Goal: Task Accomplishment & Management: Use online tool/utility

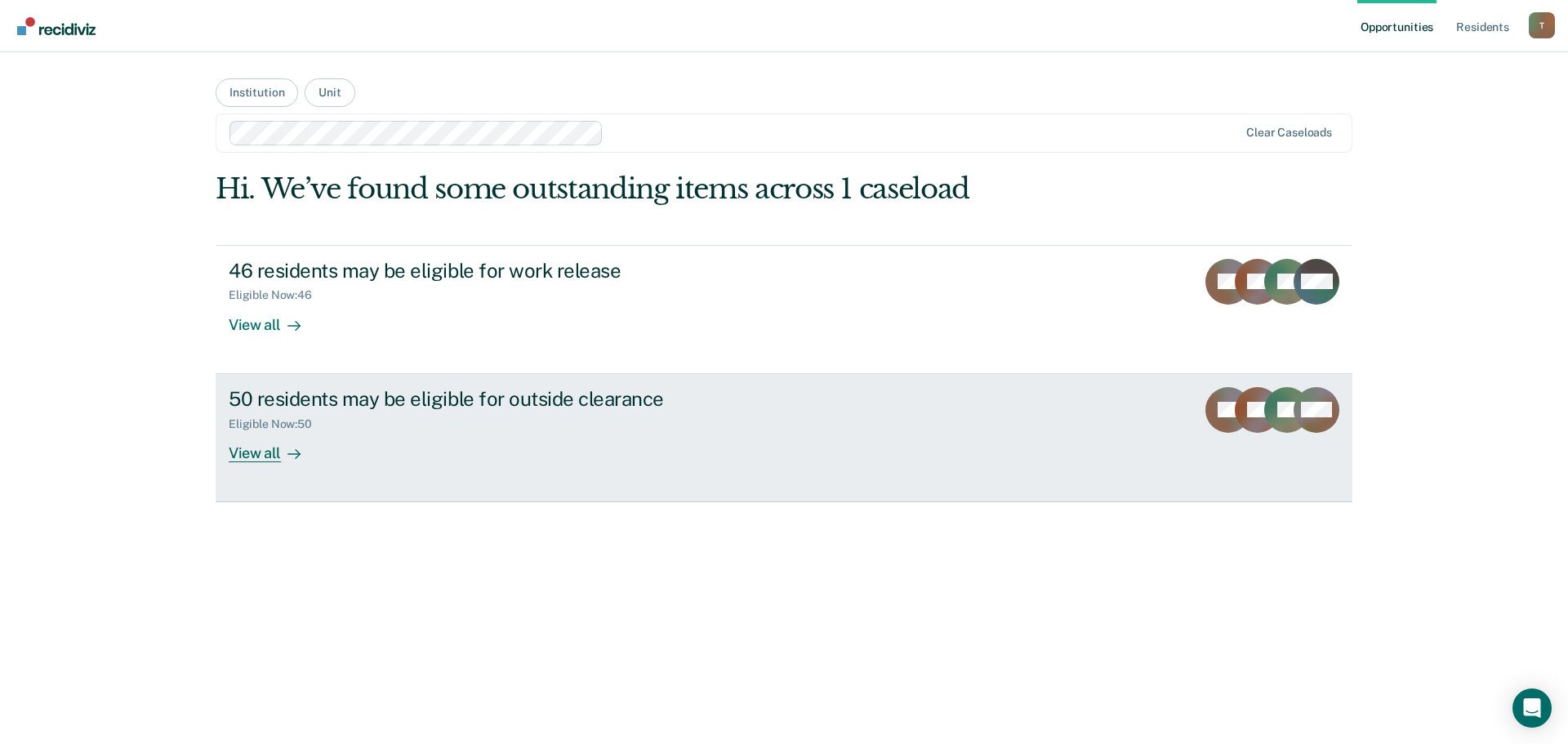
click at [255, 449] on div "View all" at bounding box center [274, 446] width 92 height 32
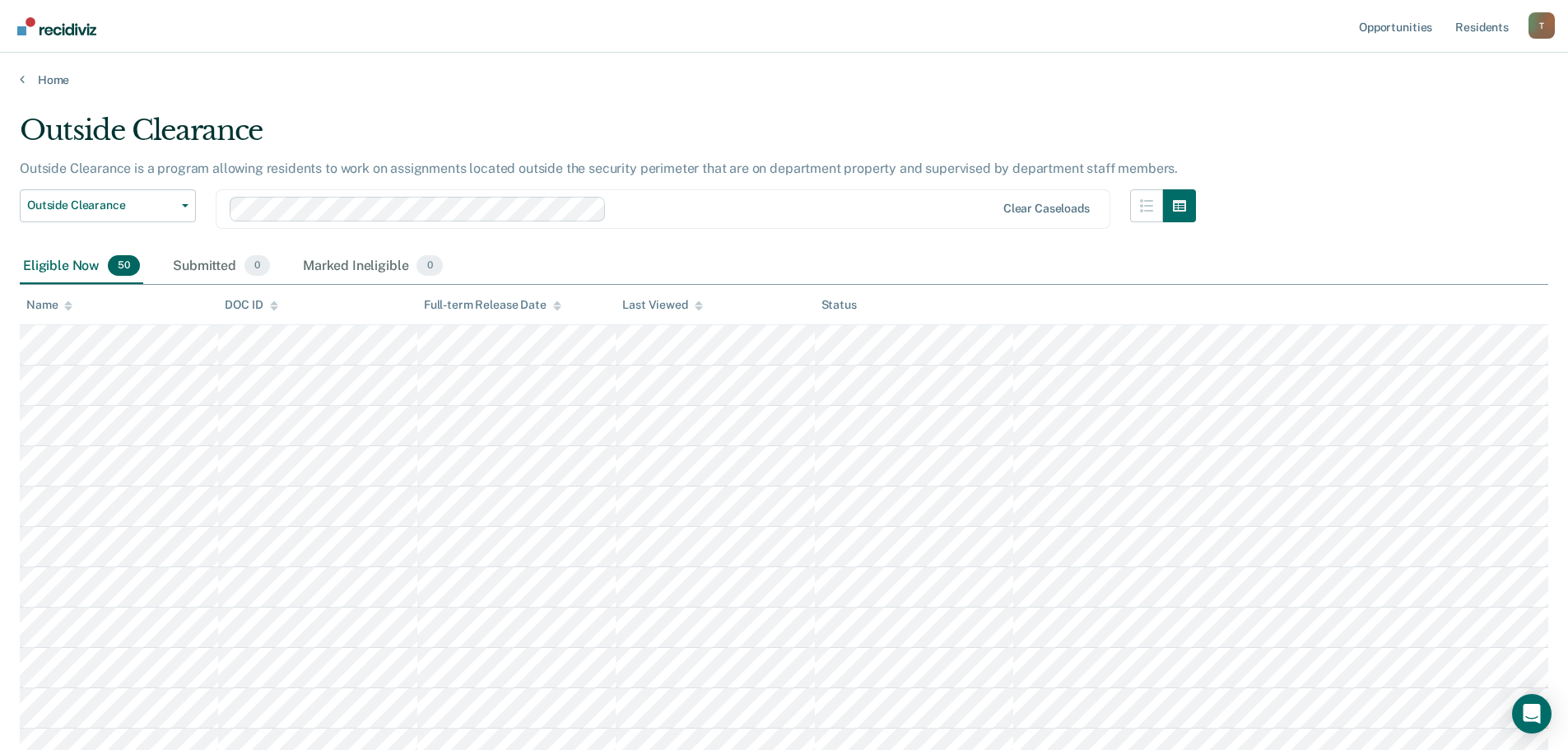
click at [244, 308] on div "DOC ID" at bounding box center [251, 305] width 52 height 14
click at [780, 211] on div at bounding box center [805, 209] width 382 height 19
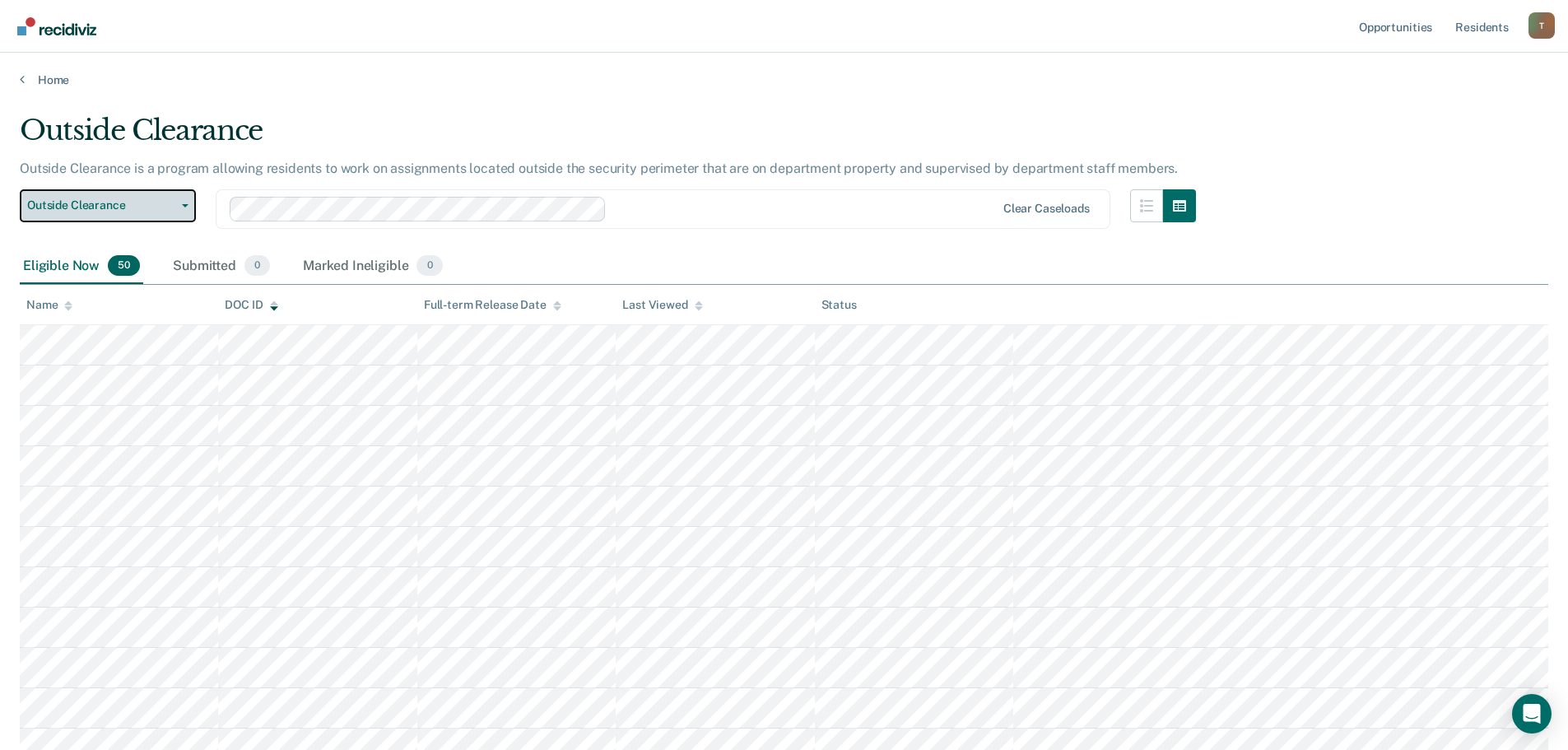
click at [183, 208] on button "Outside Clearance" at bounding box center [108, 206] width 176 height 33
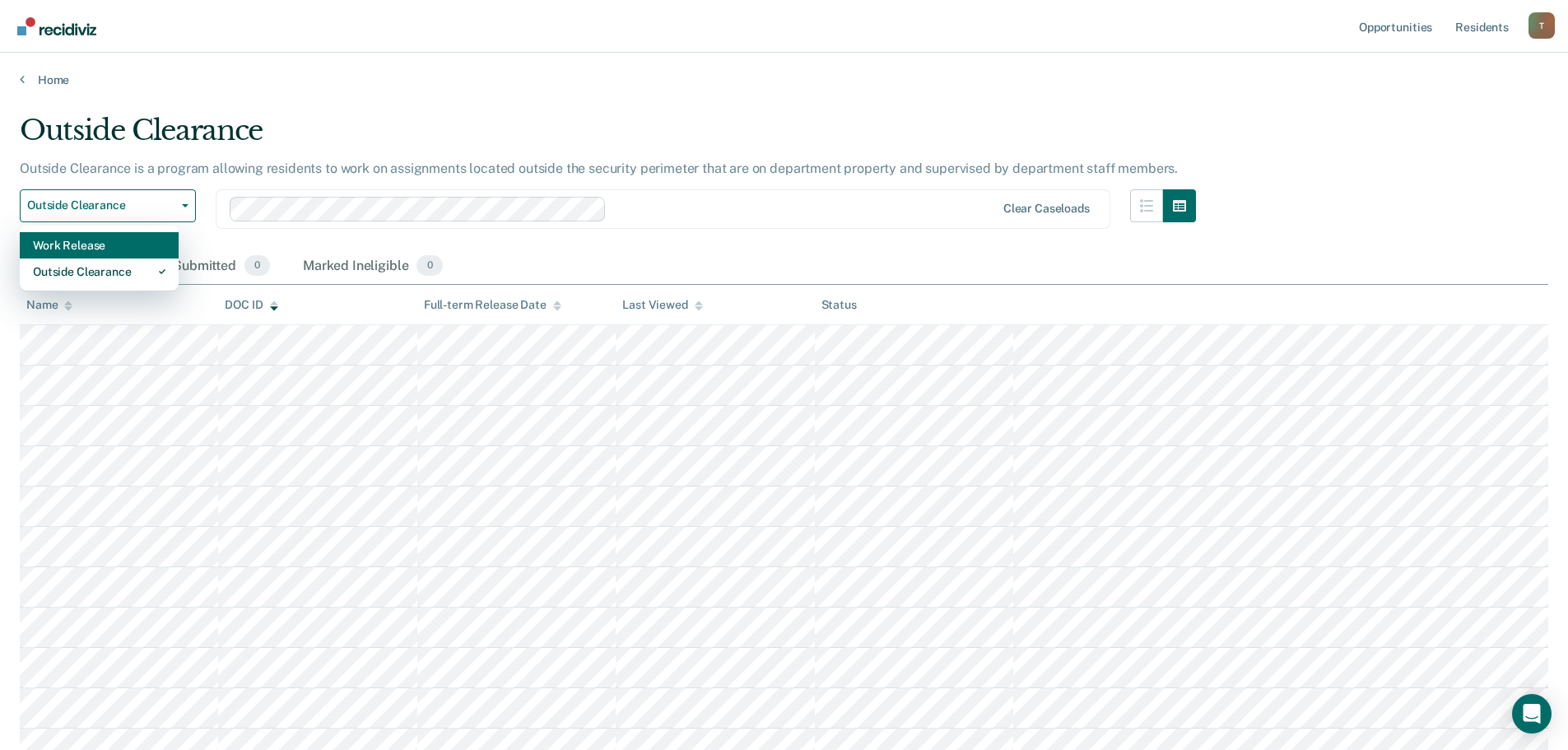
click at [121, 245] on div "Work Release" at bounding box center [99, 245] width 133 height 26
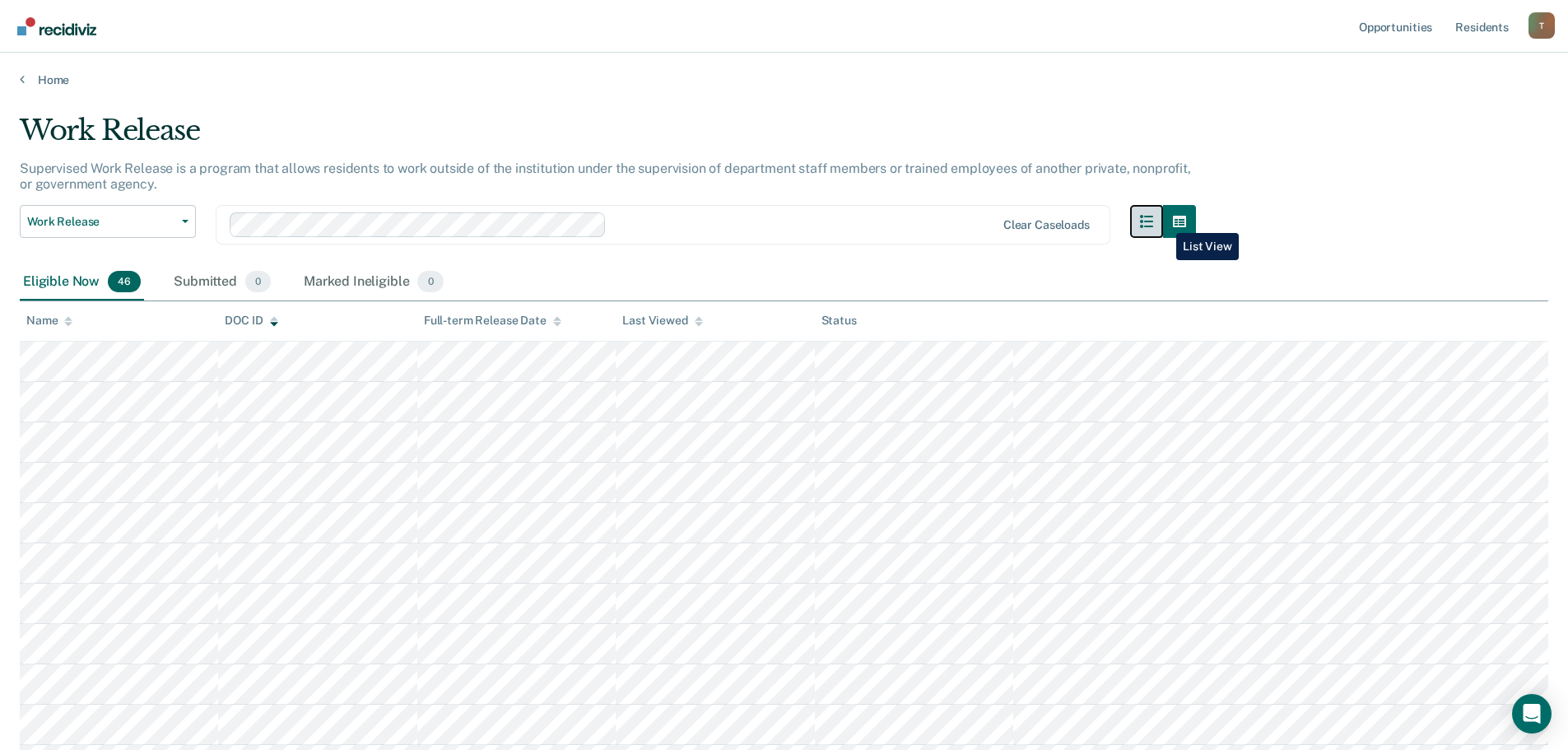
click at [1163, 221] on button "button" at bounding box center [1147, 222] width 33 height 33
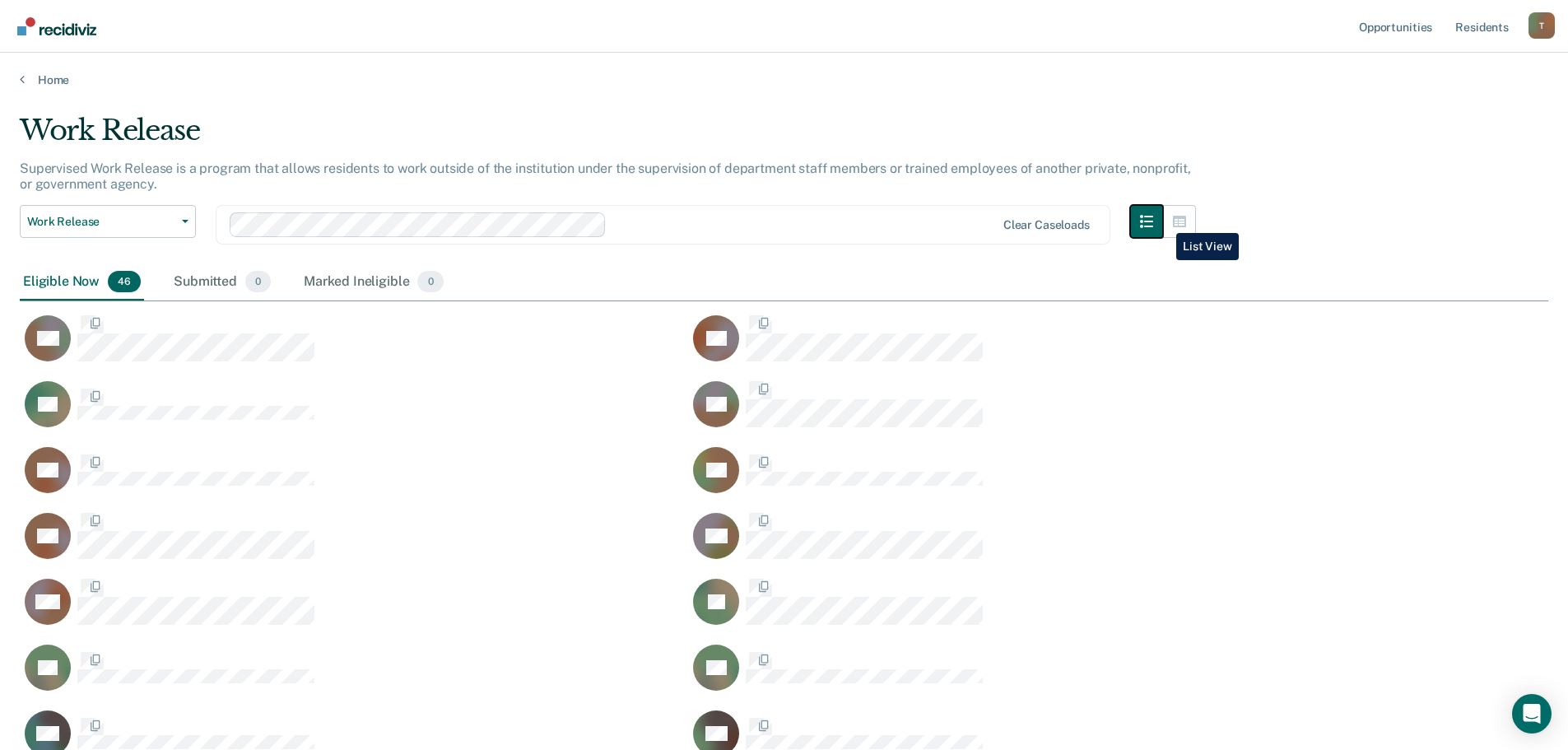
scroll to position [1698, 1516]
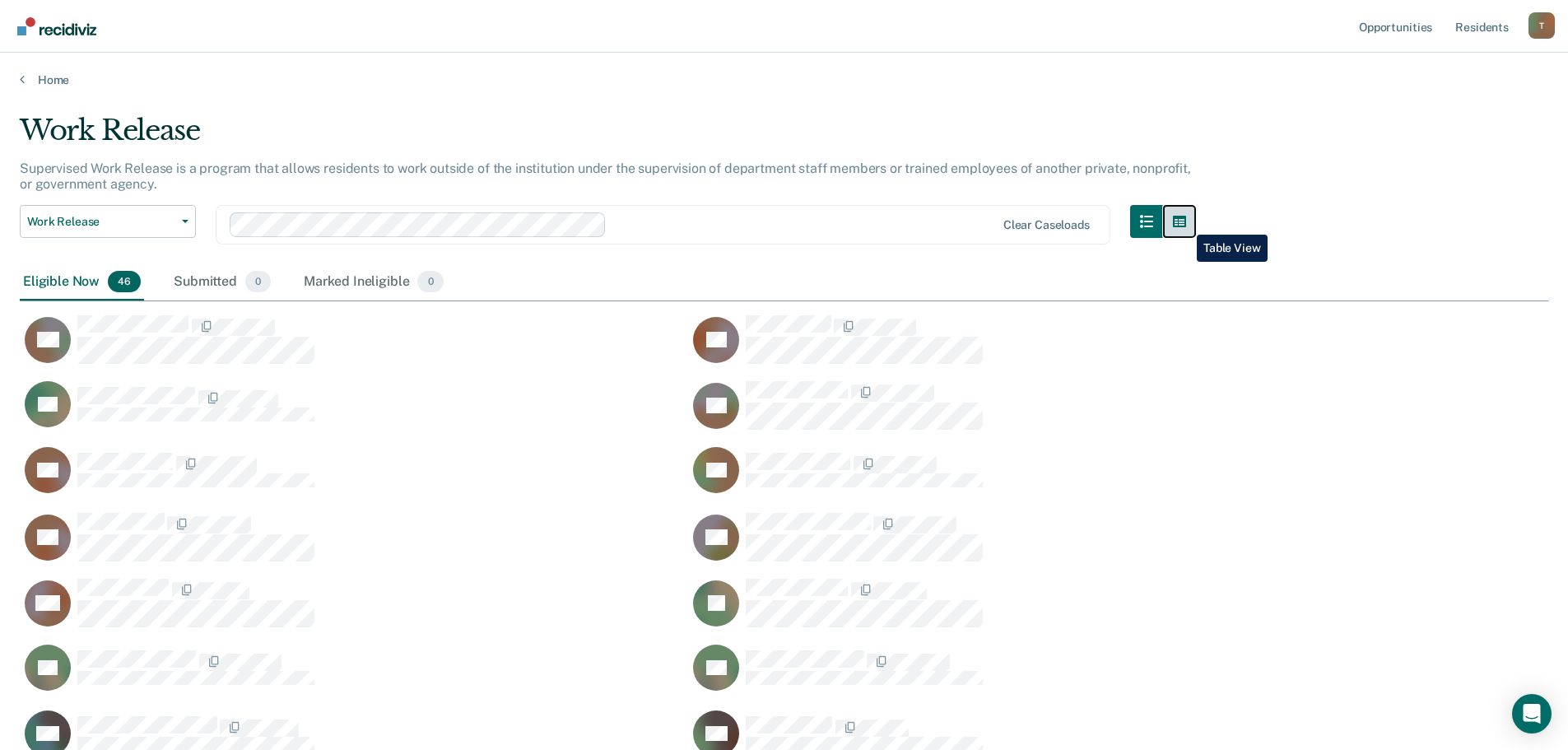
click at [1184, 223] on icon "button" at bounding box center [1179, 221] width 13 height 13
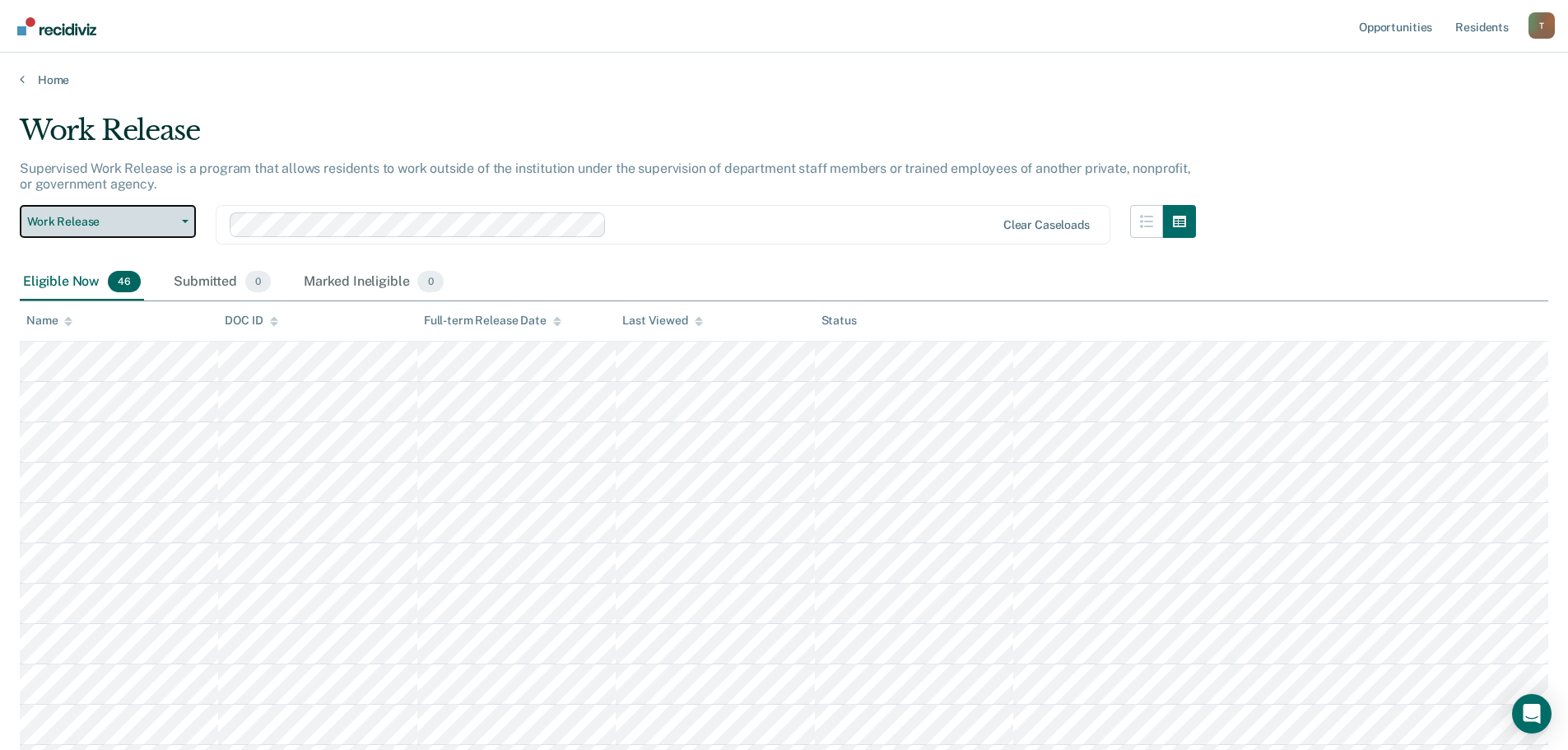
click at [171, 223] on span "Work Release" at bounding box center [101, 222] width 148 height 14
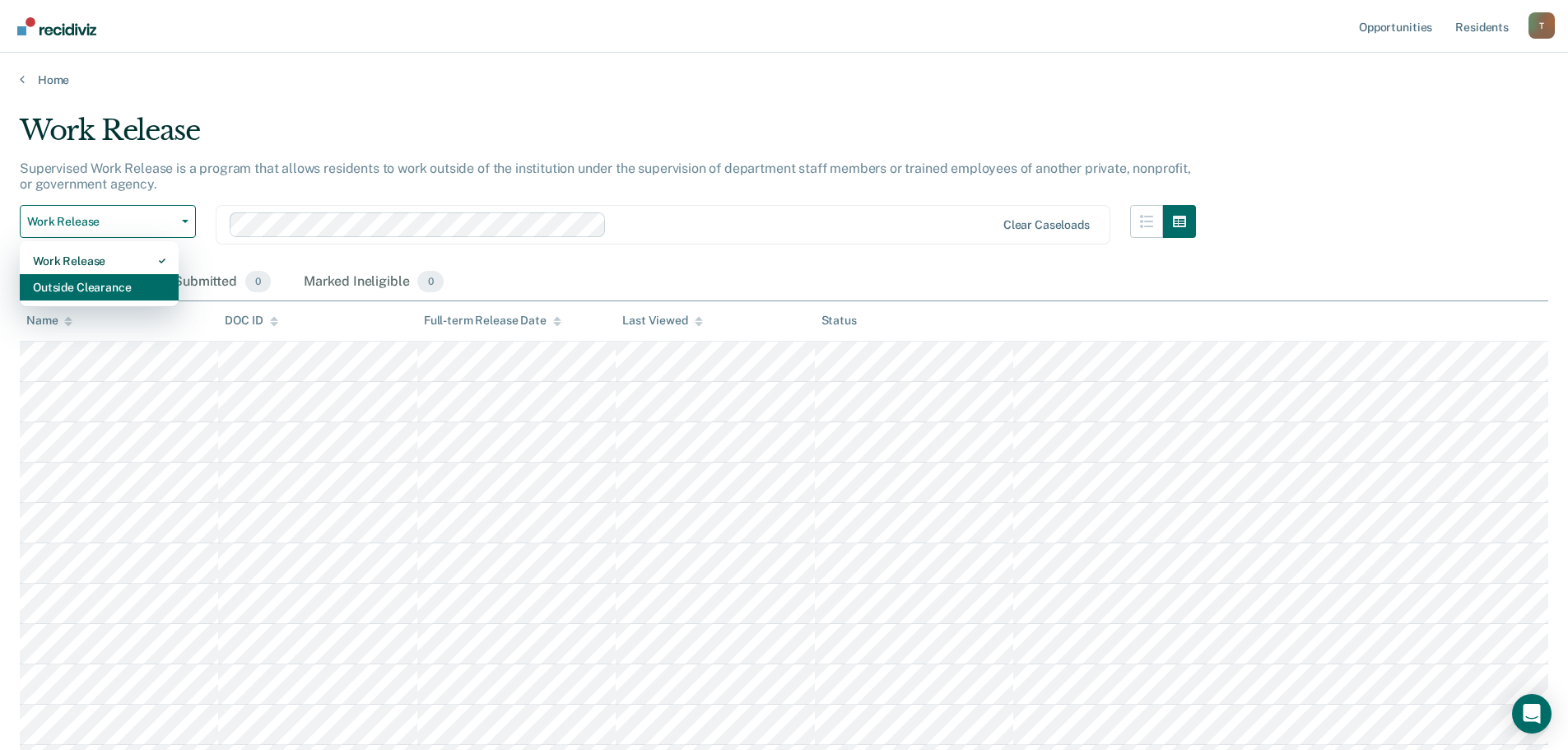
click at [122, 290] on div "Outside Clearance" at bounding box center [99, 287] width 133 height 26
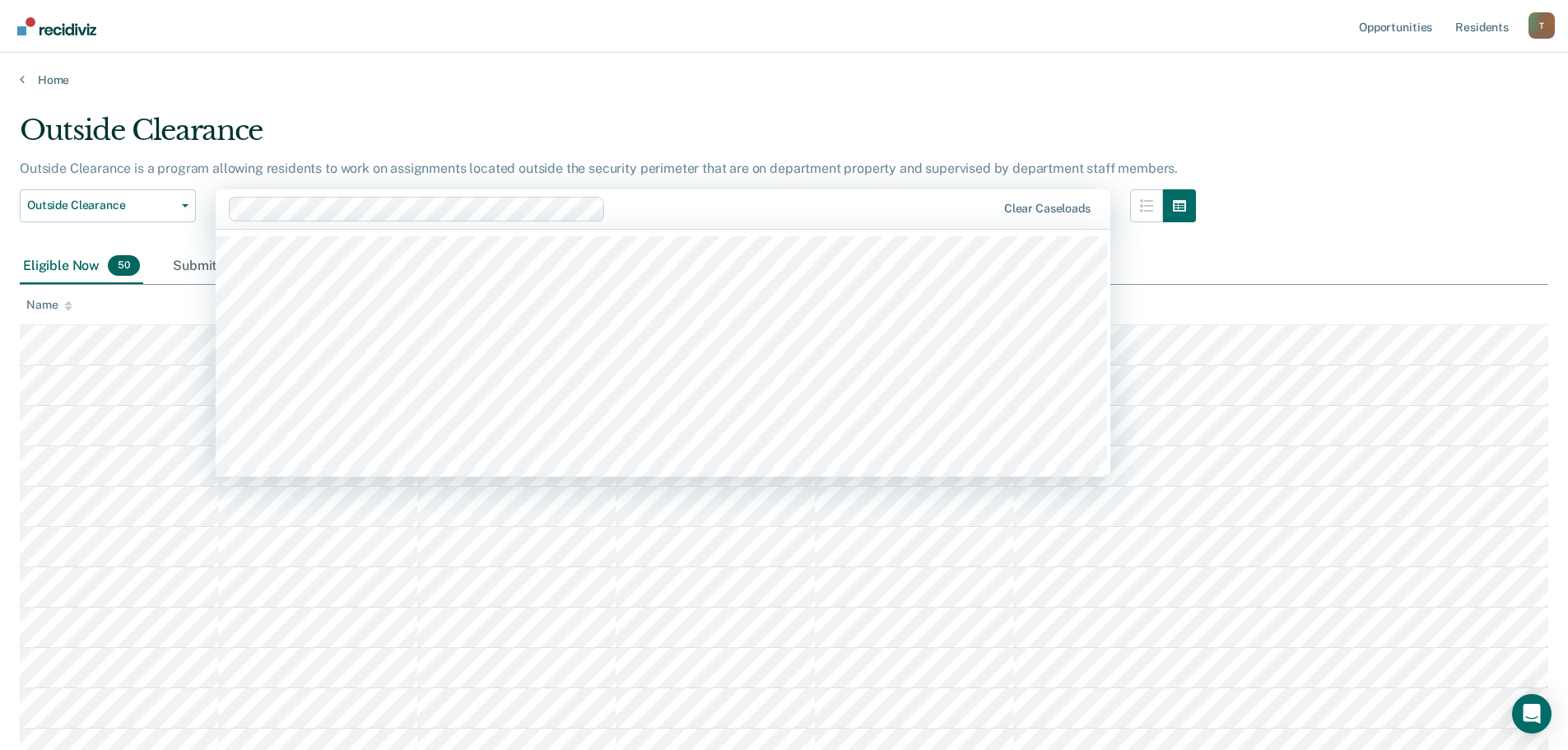
click at [732, 123] on div "Outside Clearance" at bounding box center [608, 137] width 1176 height 47
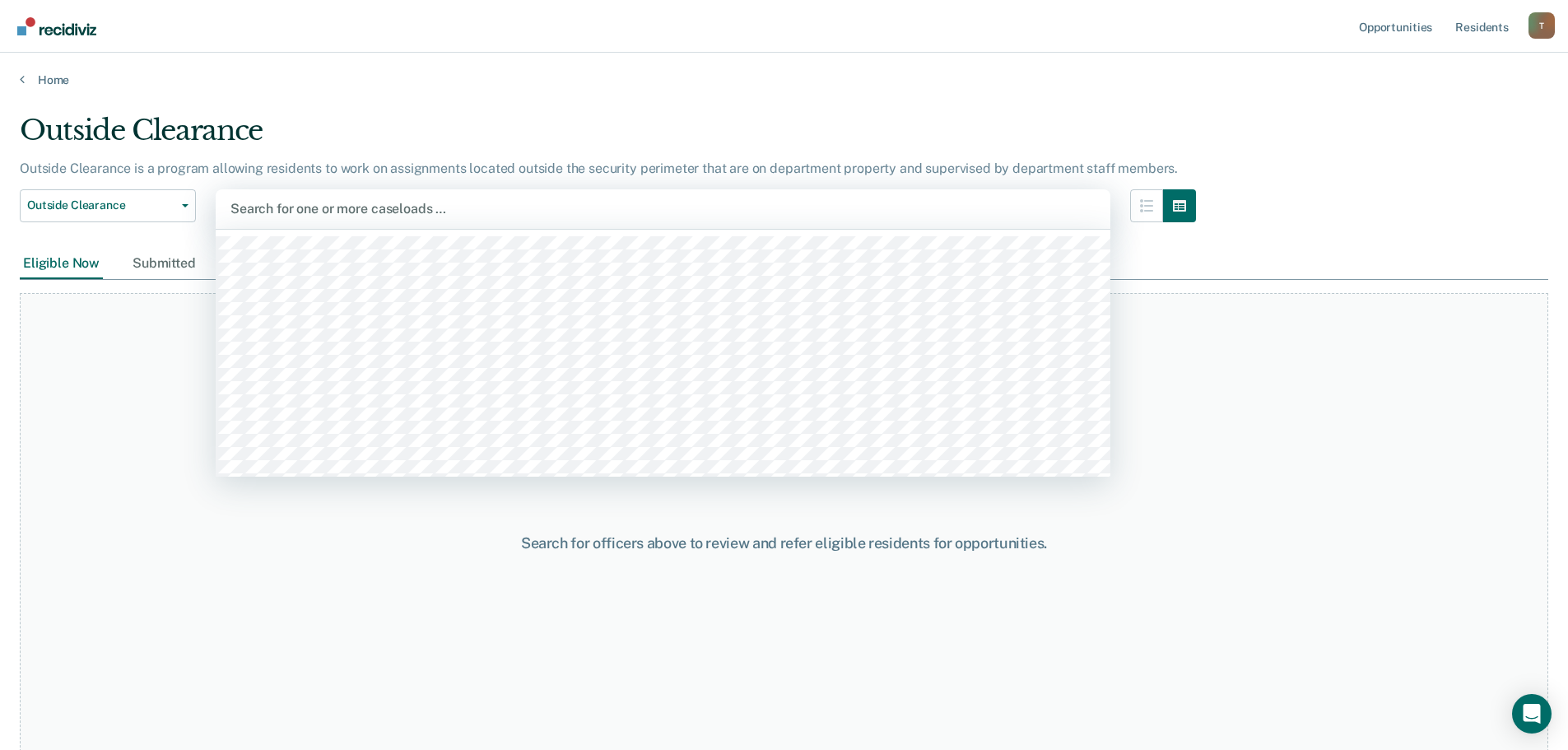
click at [496, 206] on div at bounding box center [662, 209] width 865 height 19
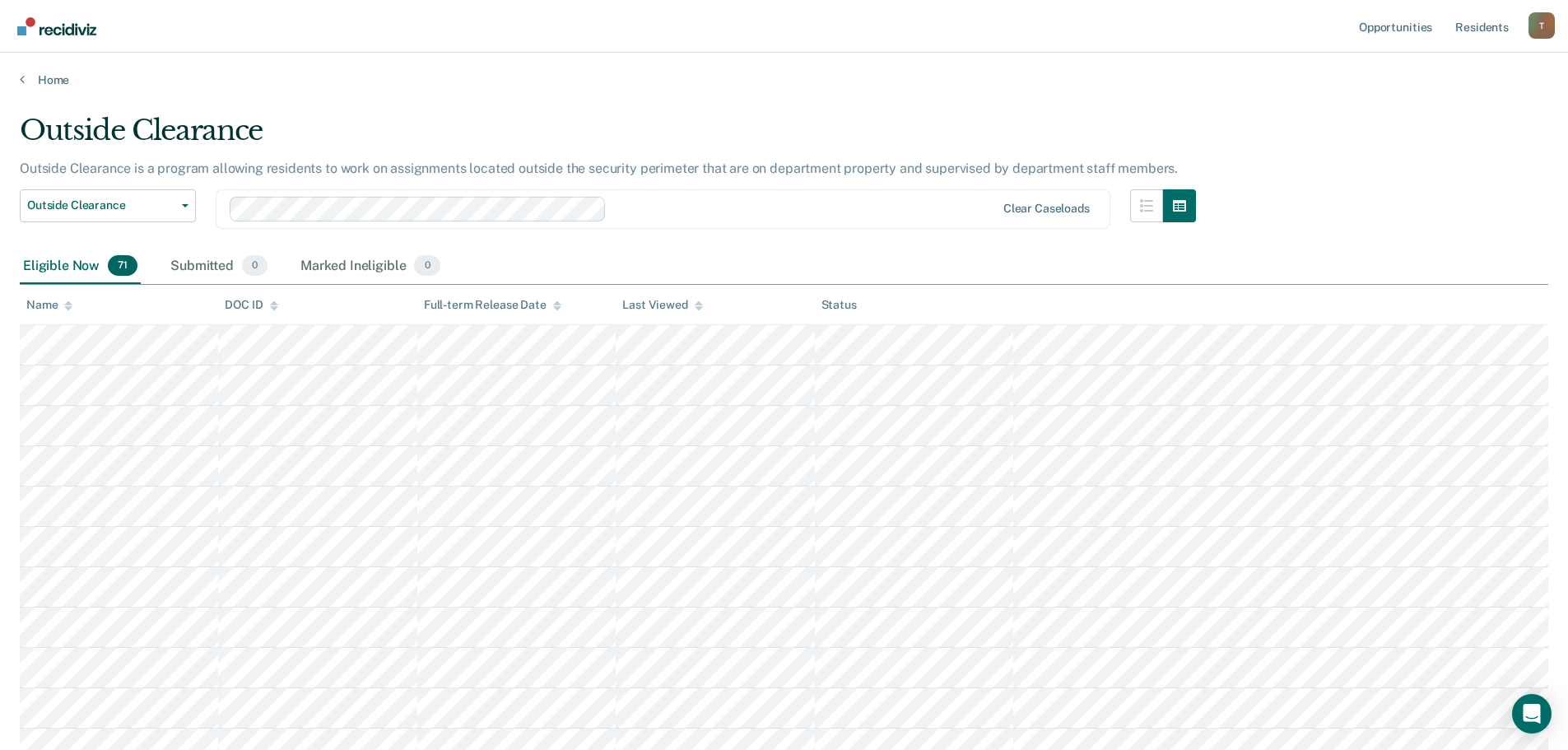
click at [253, 299] on div "DOC ID" at bounding box center [251, 305] width 52 height 14
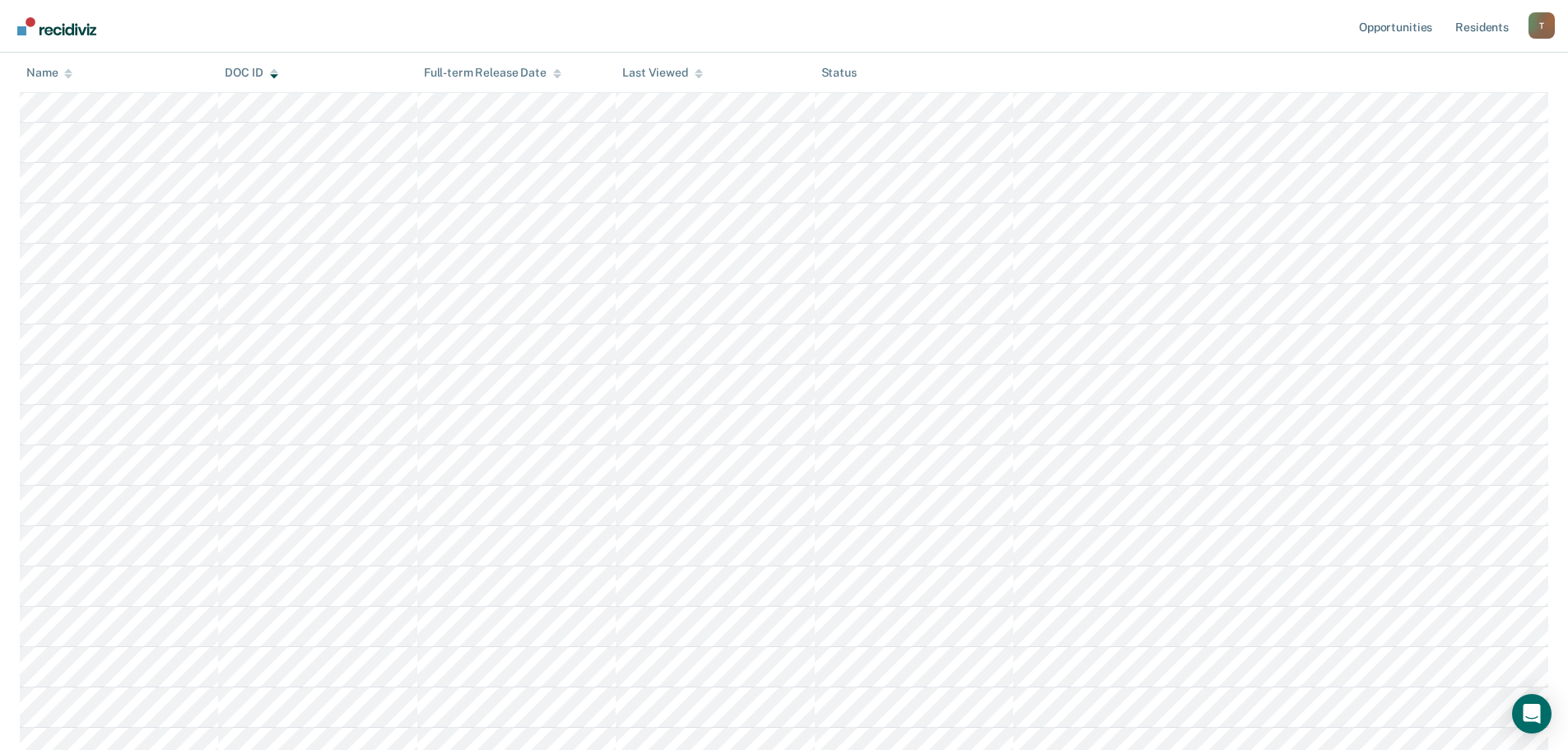
scroll to position [2471, 0]
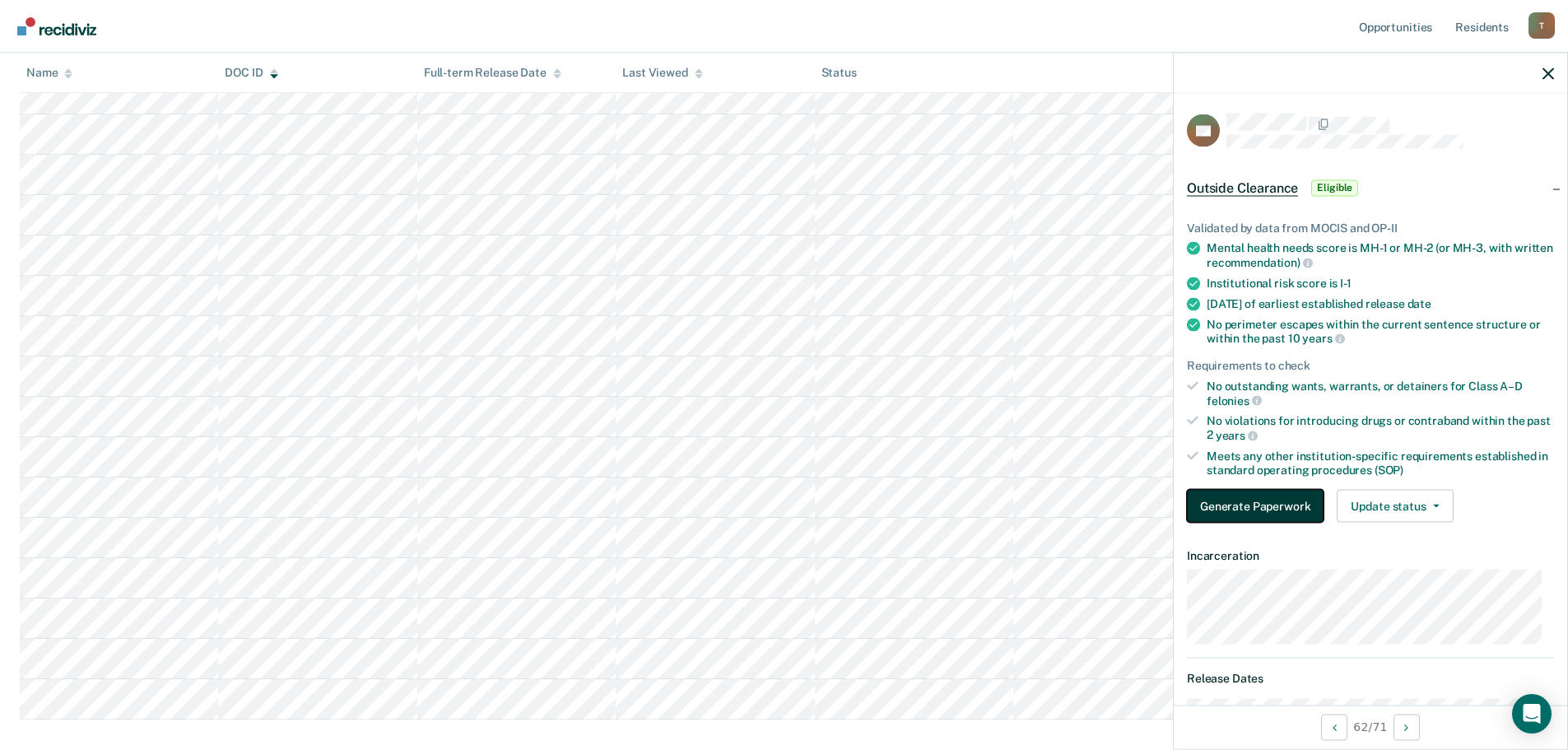
click at [1237, 502] on button "Generate Paperwork" at bounding box center [1255, 506] width 137 height 33
